Goal: Task Accomplishment & Management: Manage account settings

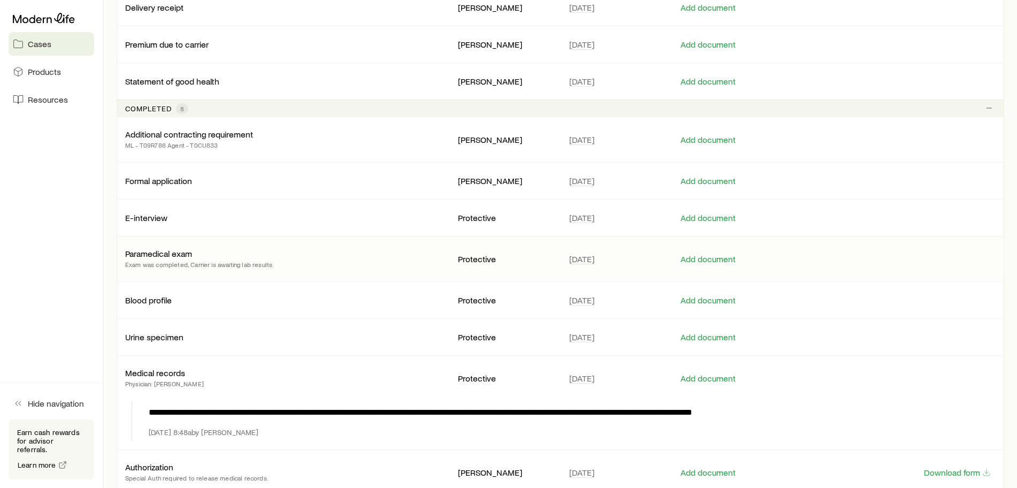
scroll to position [268, 0]
click at [173, 175] on p "Formal application" at bounding box center [158, 180] width 67 height 11
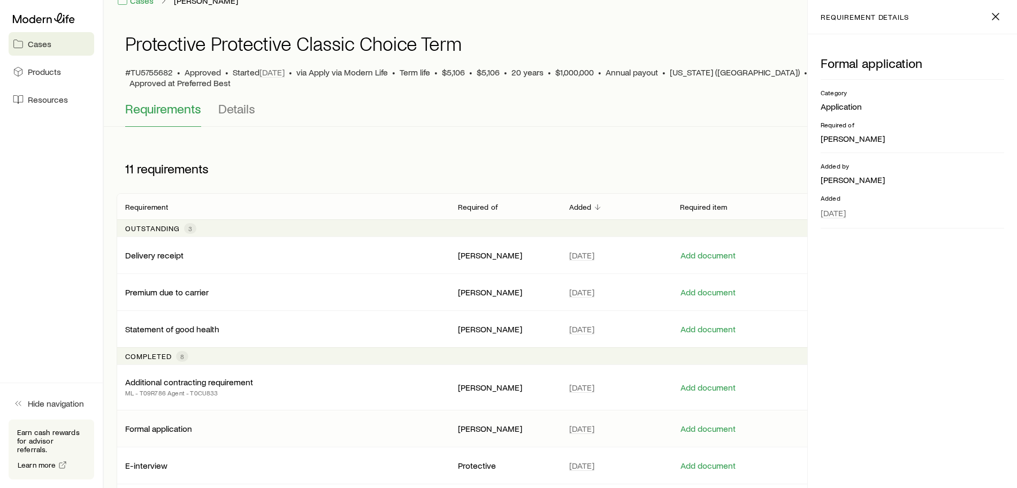
scroll to position [0, 0]
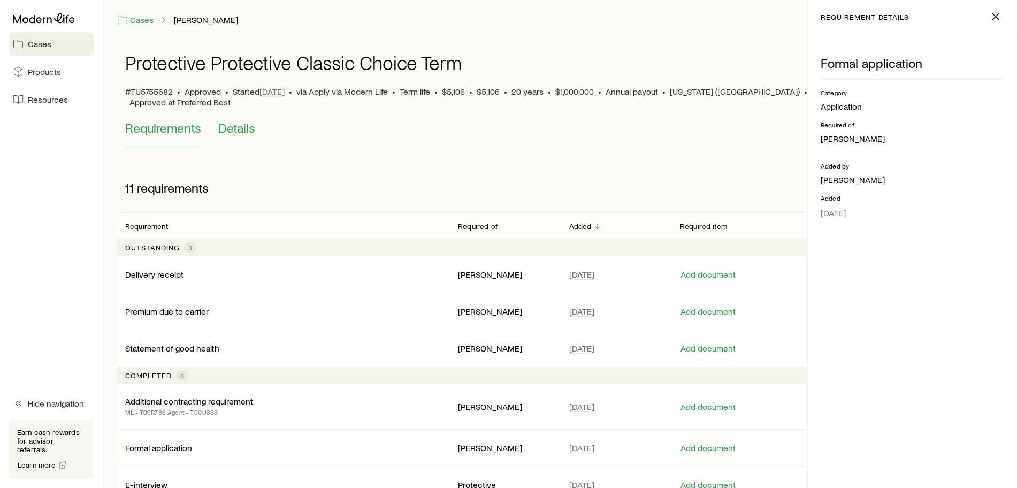
click at [239, 120] on span "Details" at bounding box center [236, 127] width 37 height 15
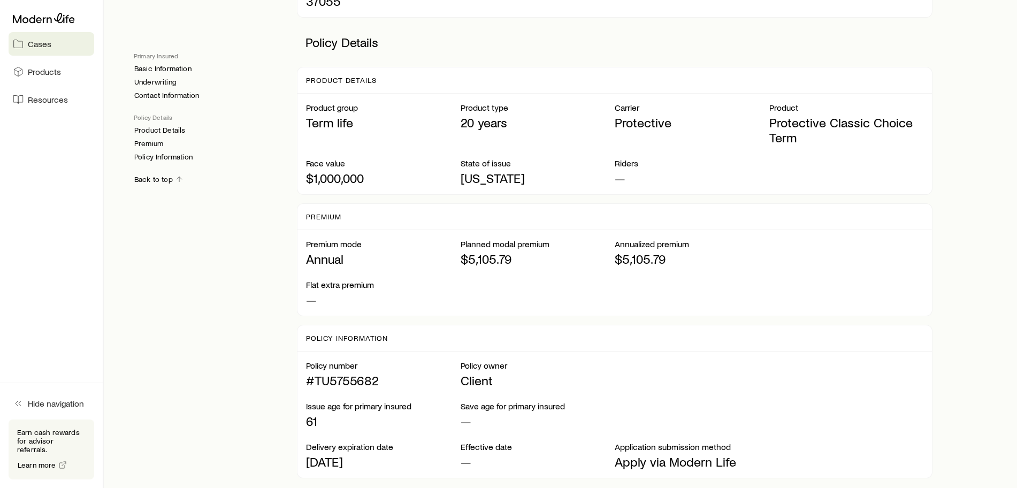
scroll to position [711, 0]
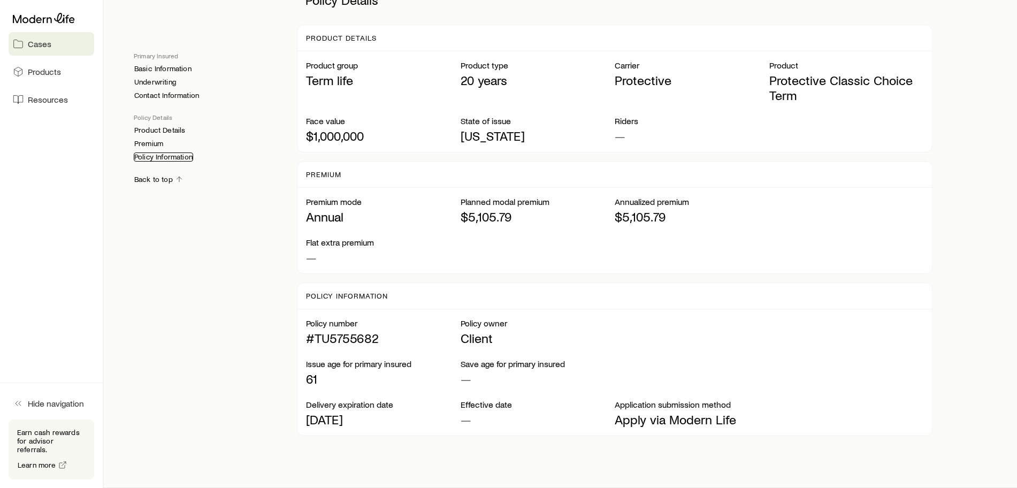
click at [151, 156] on link "Policy Information" at bounding box center [163, 157] width 59 height 9
click at [139, 142] on link "Premium" at bounding box center [149, 143] width 30 height 9
click at [148, 130] on link "Product Details" at bounding box center [160, 130] width 52 height 9
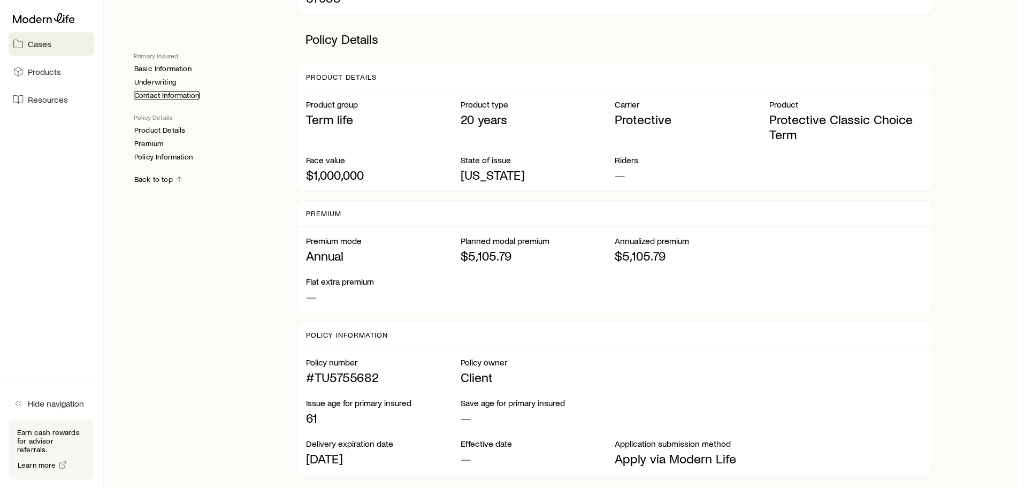
click at [151, 95] on link "Contact Information" at bounding box center [167, 95] width 66 height 9
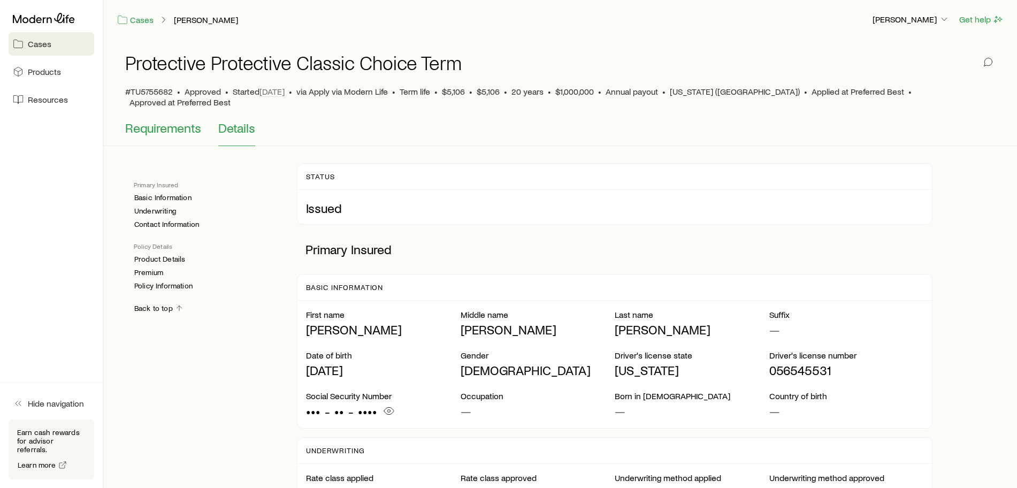
click at [150, 120] on span "Requirements" at bounding box center [163, 127] width 76 height 15
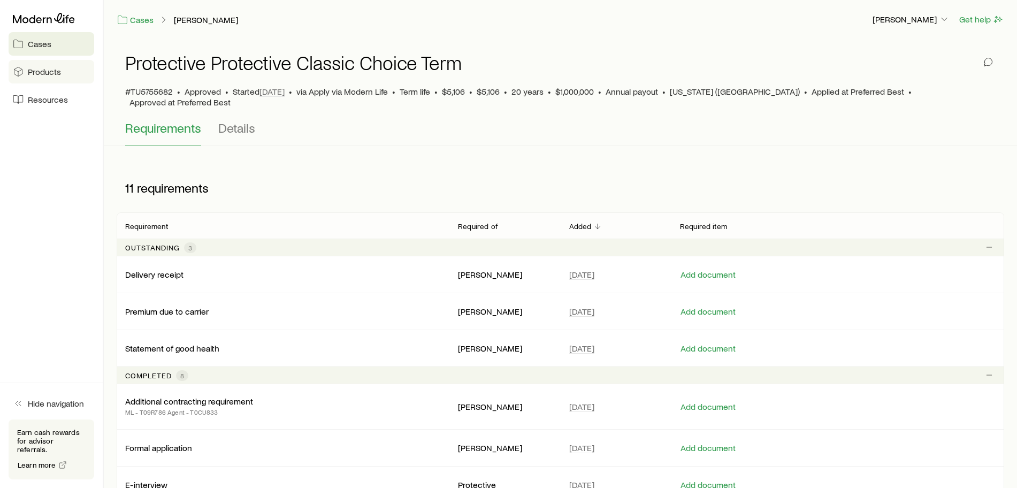
click at [41, 69] on span "Products" at bounding box center [44, 71] width 33 height 11
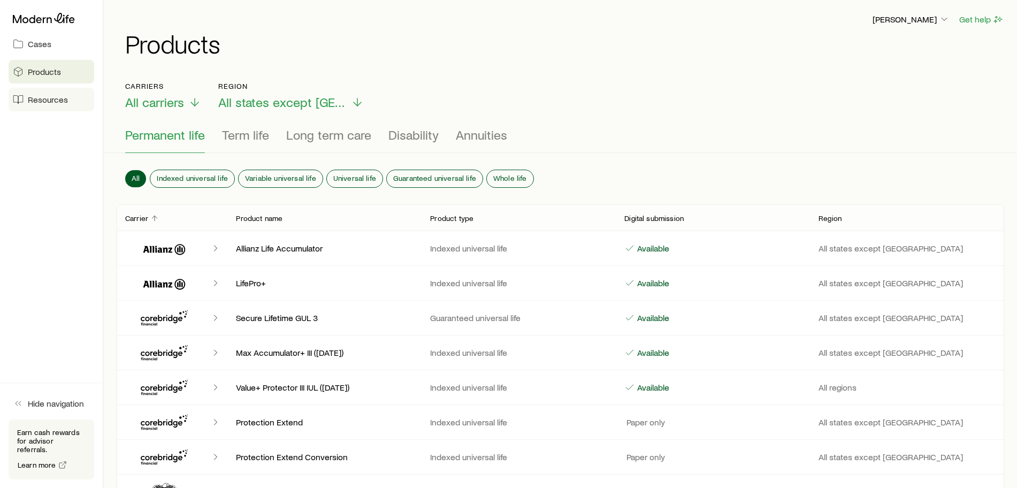
click at [41, 105] on link "Resources" at bounding box center [52, 100] width 86 height 24
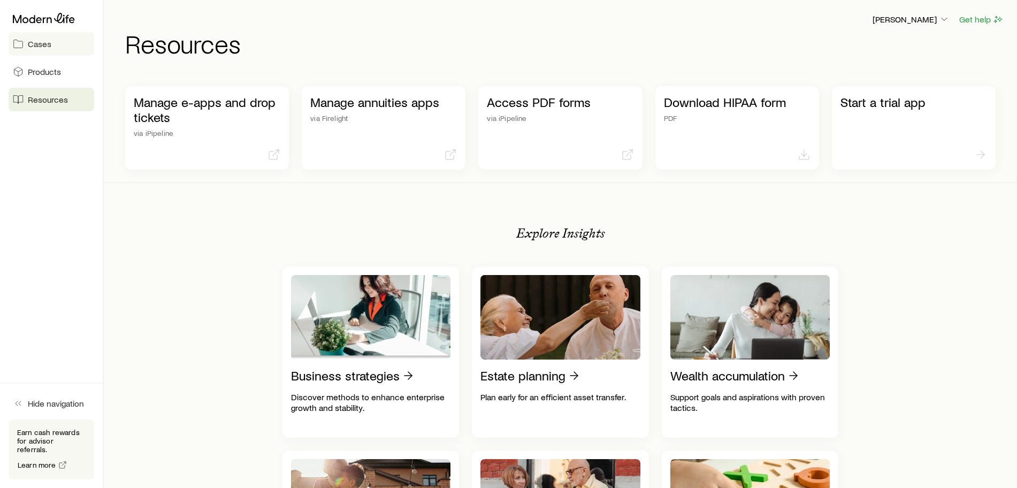
click at [37, 33] on link "Cases" at bounding box center [52, 44] width 86 height 24
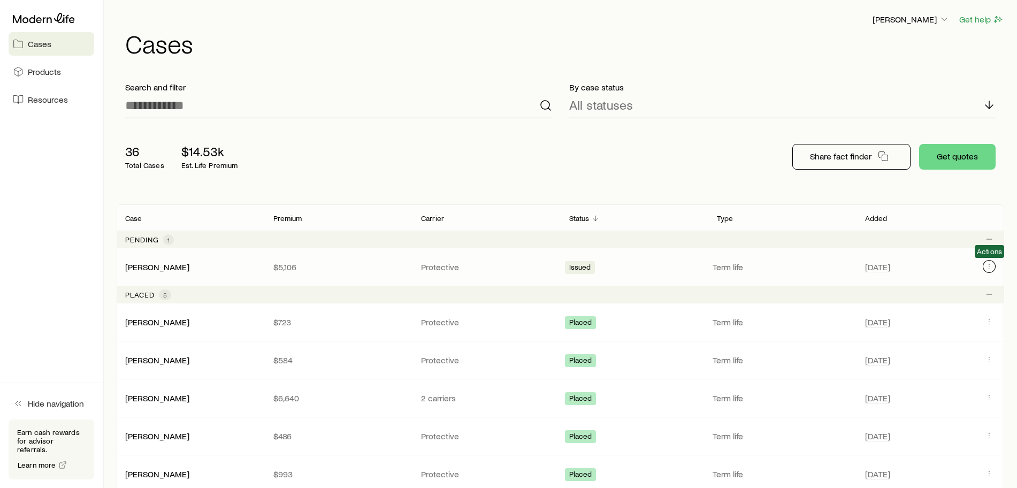
click at [986, 264] on icon "Client cases" at bounding box center [989, 266] width 9 height 9
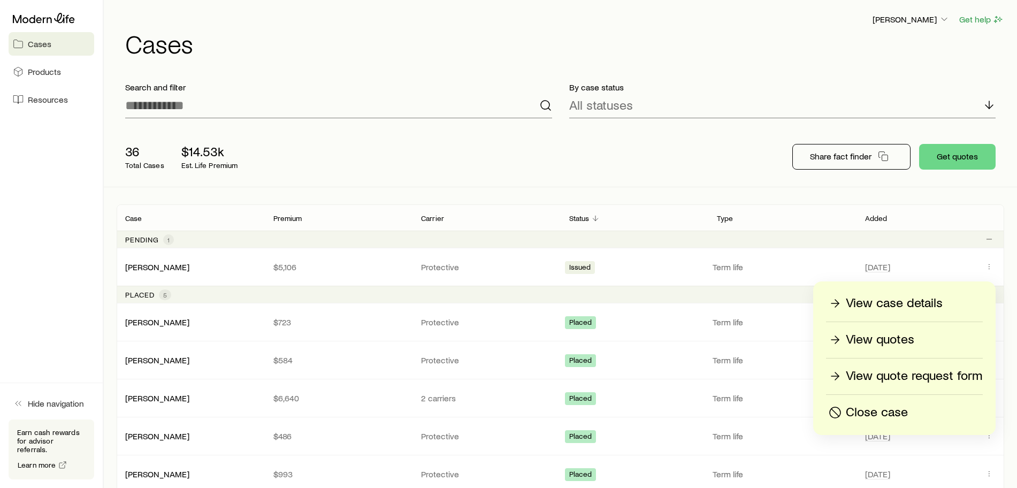
click at [890, 299] on p "View case details" at bounding box center [894, 303] width 97 height 17
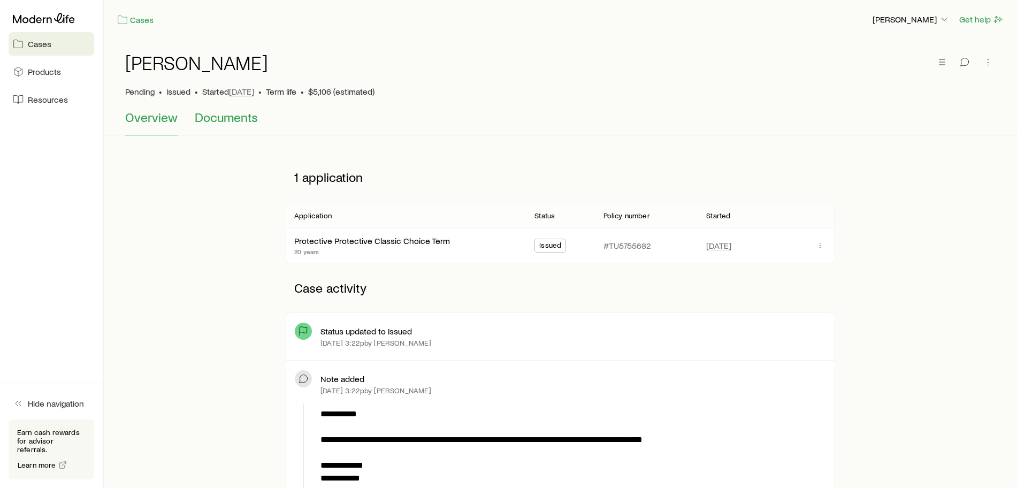
click at [226, 111] on span "Documents" at bounding box center [226, 117] width 63 height 15
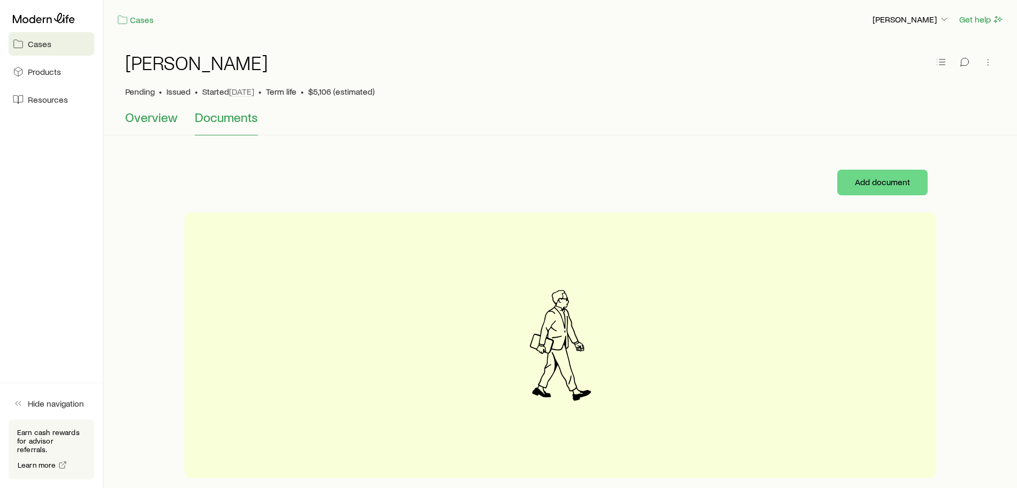
click at [139, 115] on span "Overview" at bounding box center [151, 117] width 52 height 15
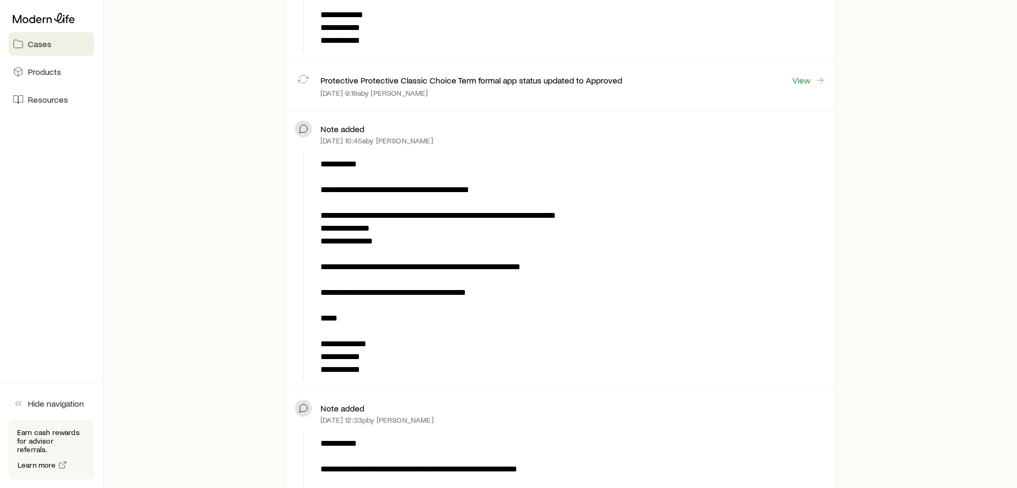
scroll to position [1137, 0]
